Goal: Book appointment/travel/reservation

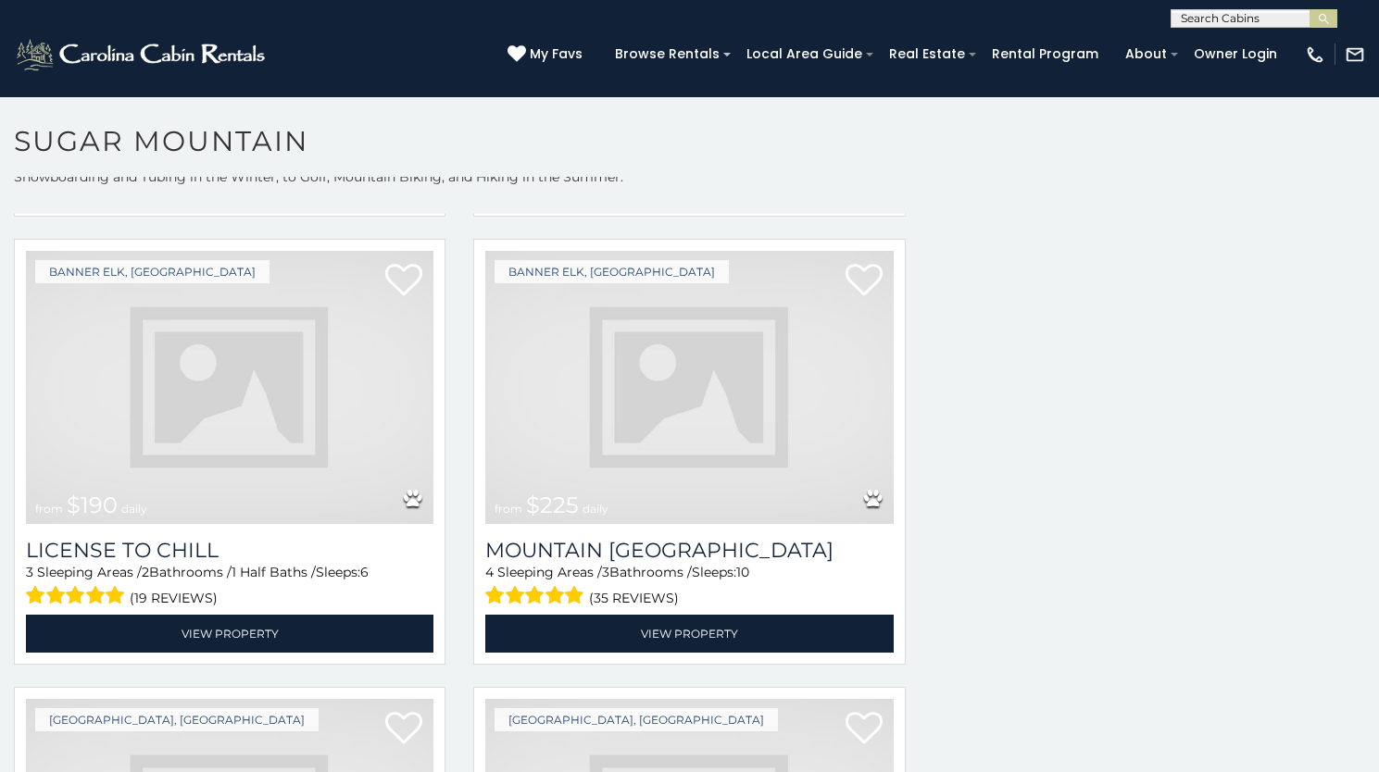
scroll to position [4769, 0]
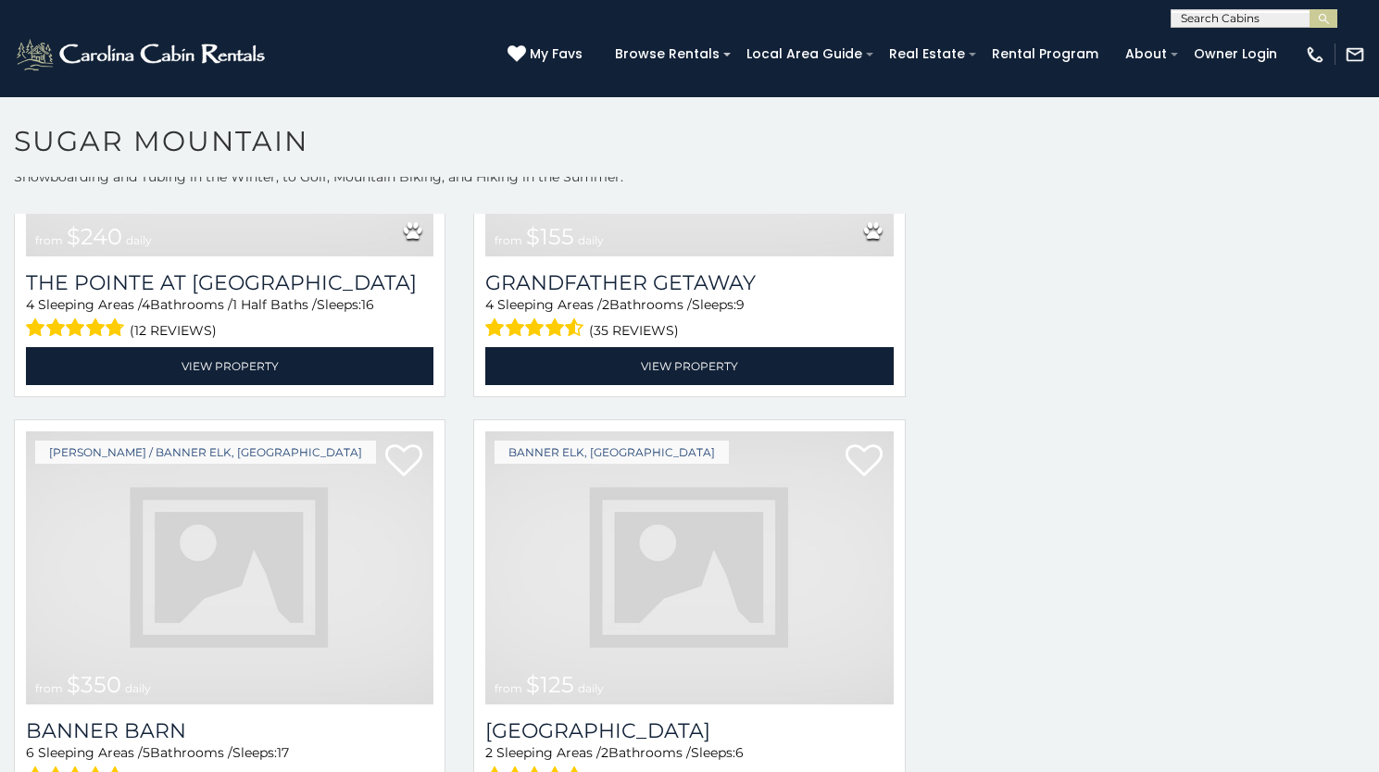
click at [802, 543] on img at bounding box center [688, 568] width 407 height 273
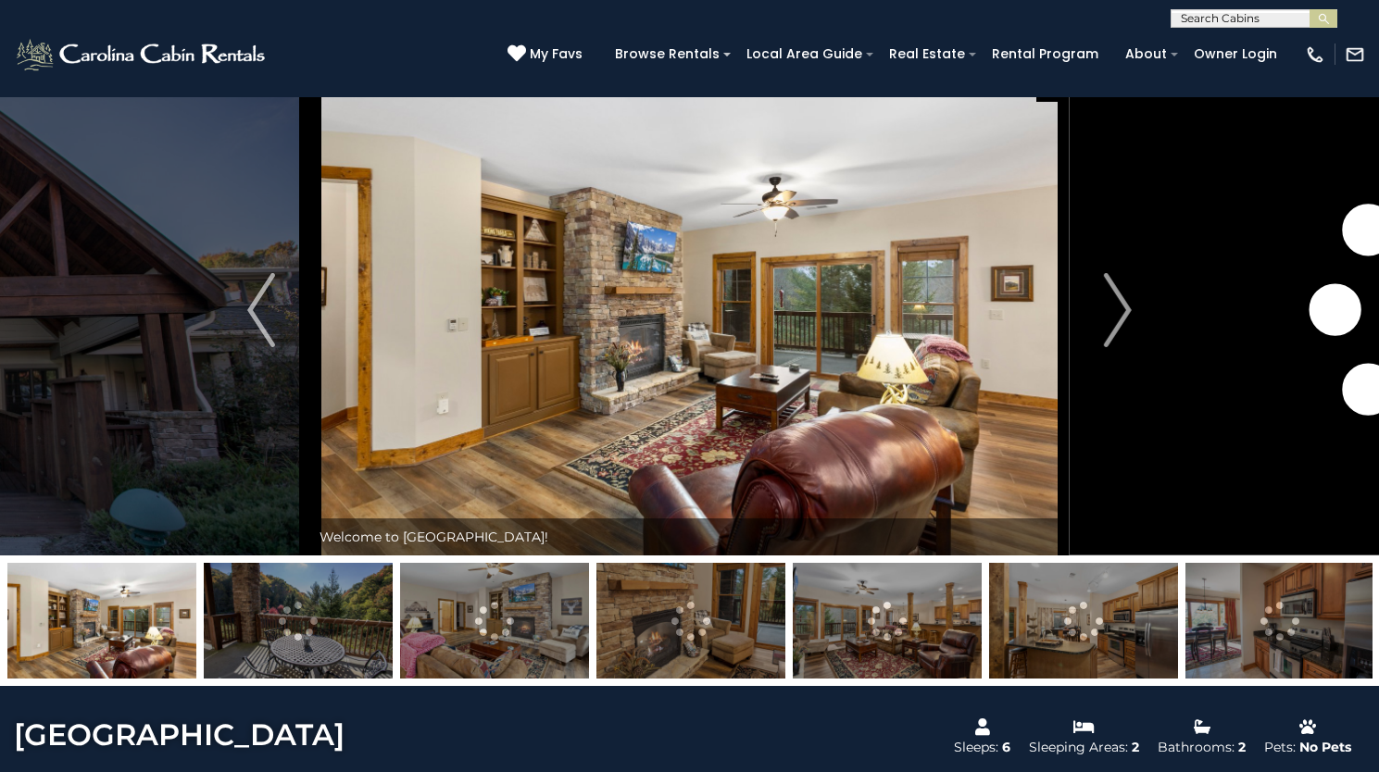
scroll to position [67, 0]
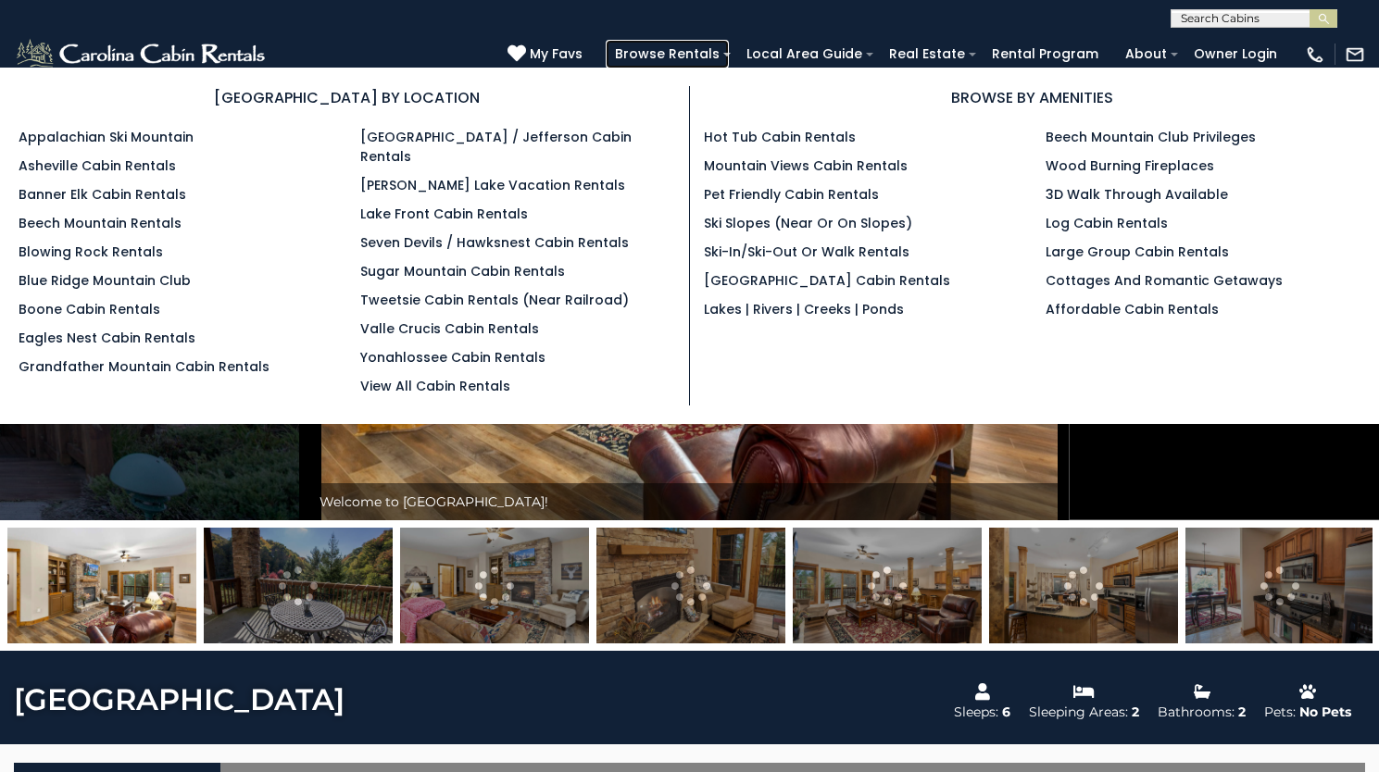
click at [729, 62] on link "Browse Rentals" at bounding box center [667, 54] width 123 height 29
